Goal: Check status: Check status

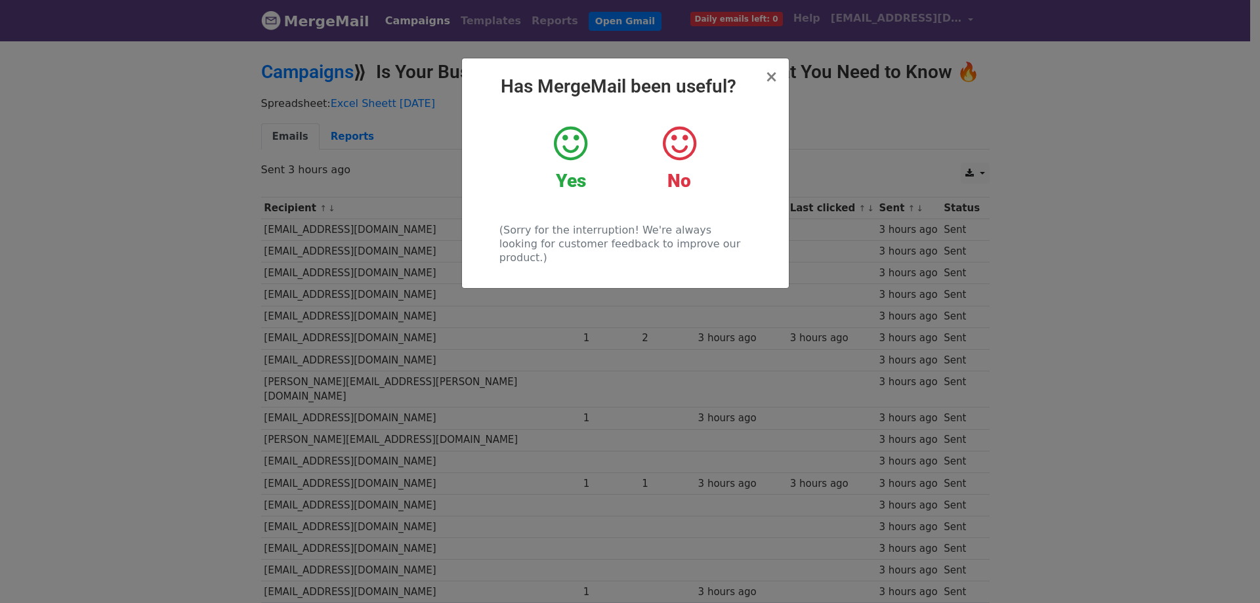
click at [562, 150] on icon at bounding box center [570, 143] width 33 height 39
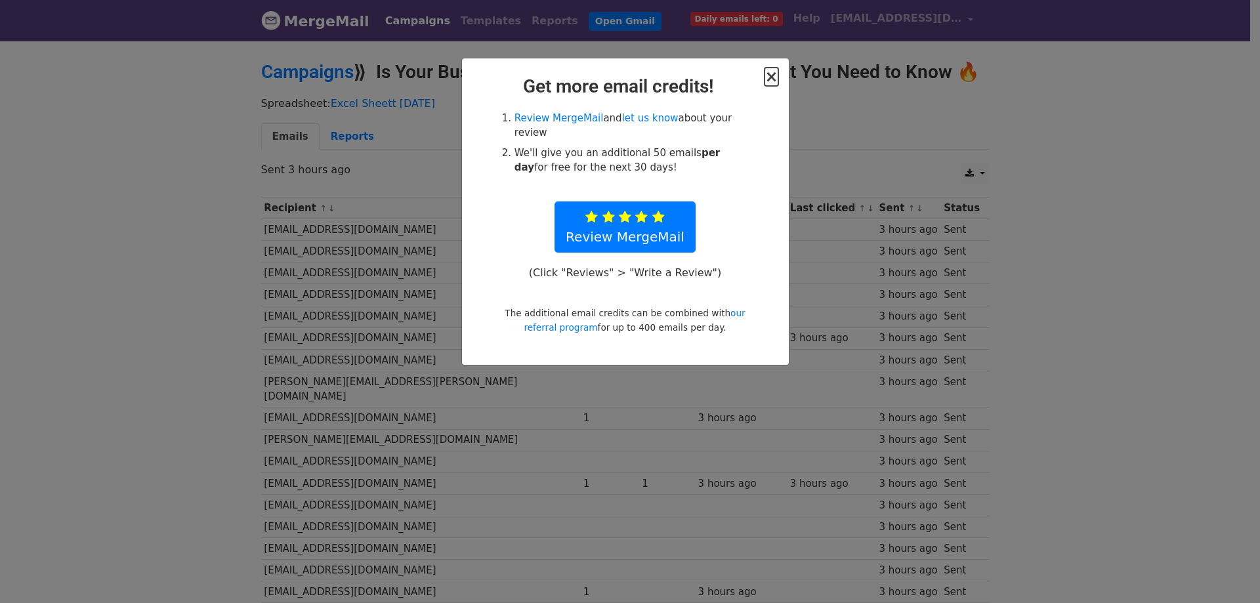
click at [771, 75] on span "×" at bounding box center [770, 77] width 13 height 18
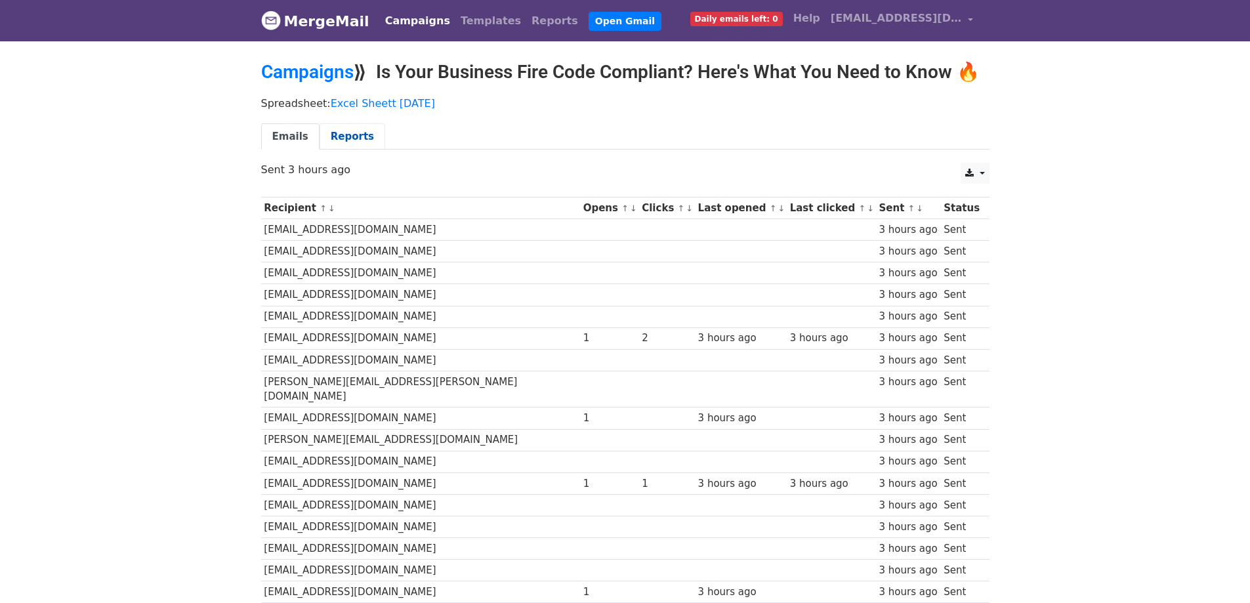
click at [339, 131] on link "Reports" at bounding box center [352, 136] width 66 height 27
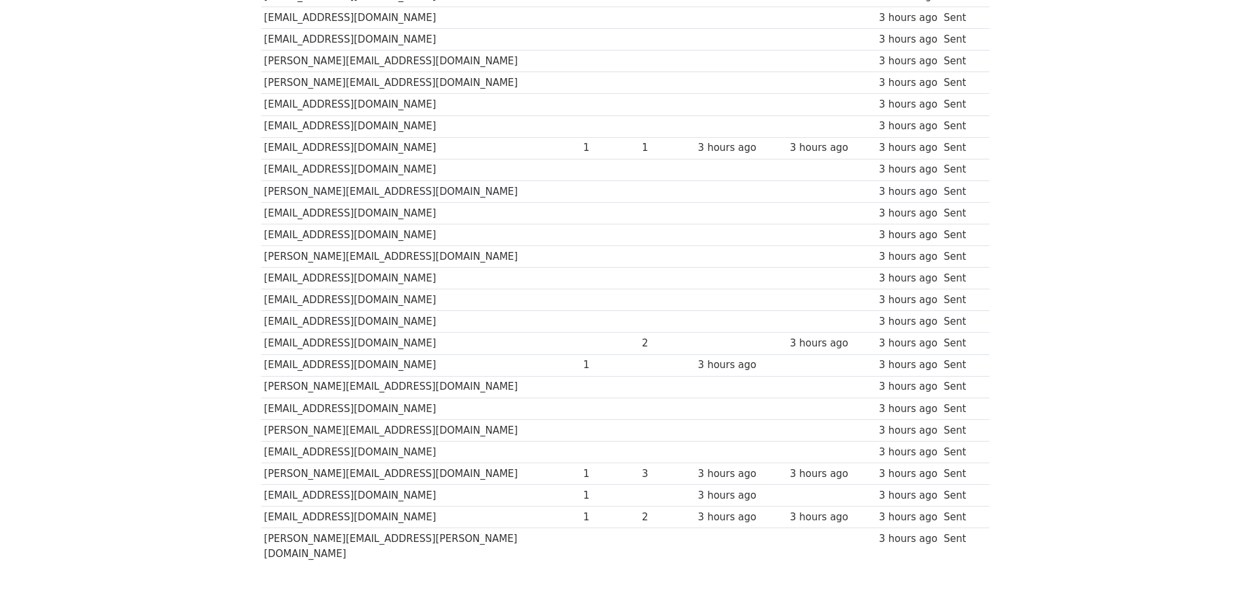
scroll to position [817, 0]
